Goal: Go to known website: Access a specific website the user already knows

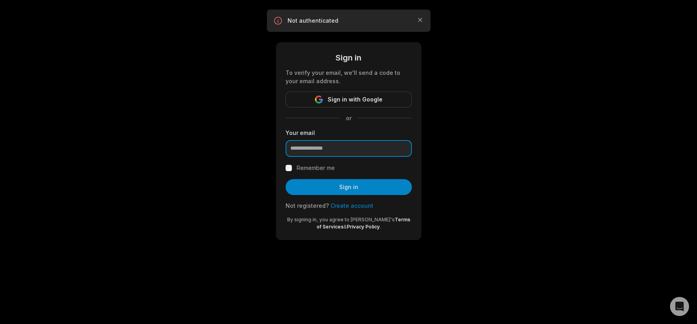
click at [405, 147] on input "email" at bounding box center [349, 148] width 126 height 17
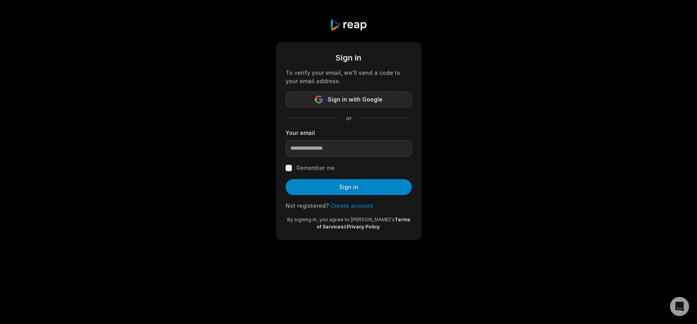
click at [379, 99] on span "Sign in with Google" at bounding box center [355, 100] width 55 height 10
